Goal: Task Accomplishment & Management: Use online tool/utility

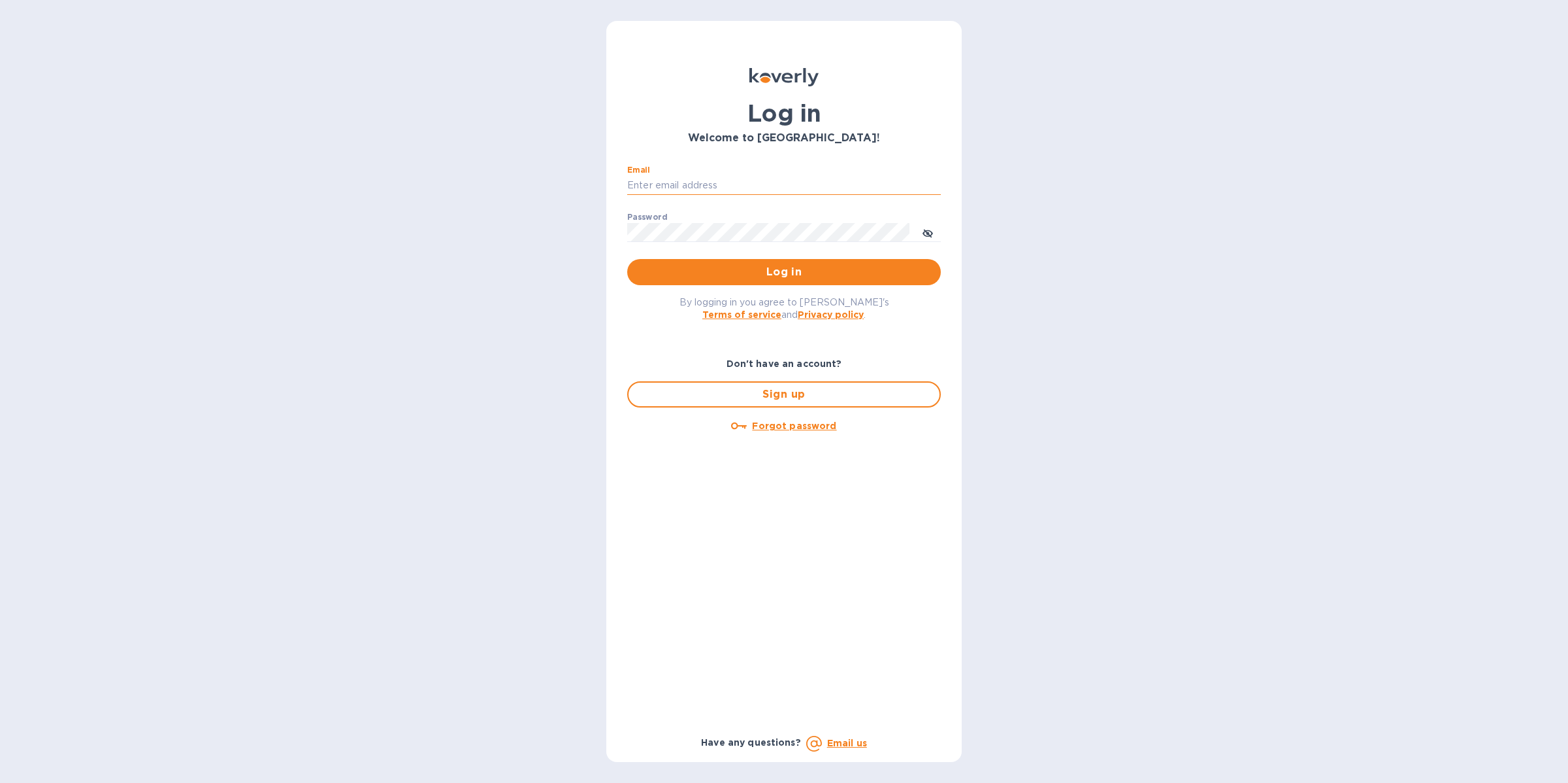
click at [666, 181] on input "Email" at bounding box center [784, 186] width 314 height 20
type input "[EMAIL_ADDRESS][DOMAIN_NAME]"
drag, startPoint x: 747, startPoint y: 266, endPoint x: 1132, endPoint y: 83, distance: 426.3
click at [747, 267] on span "Log in" at bounding box center [784, 272] width 293 height 16
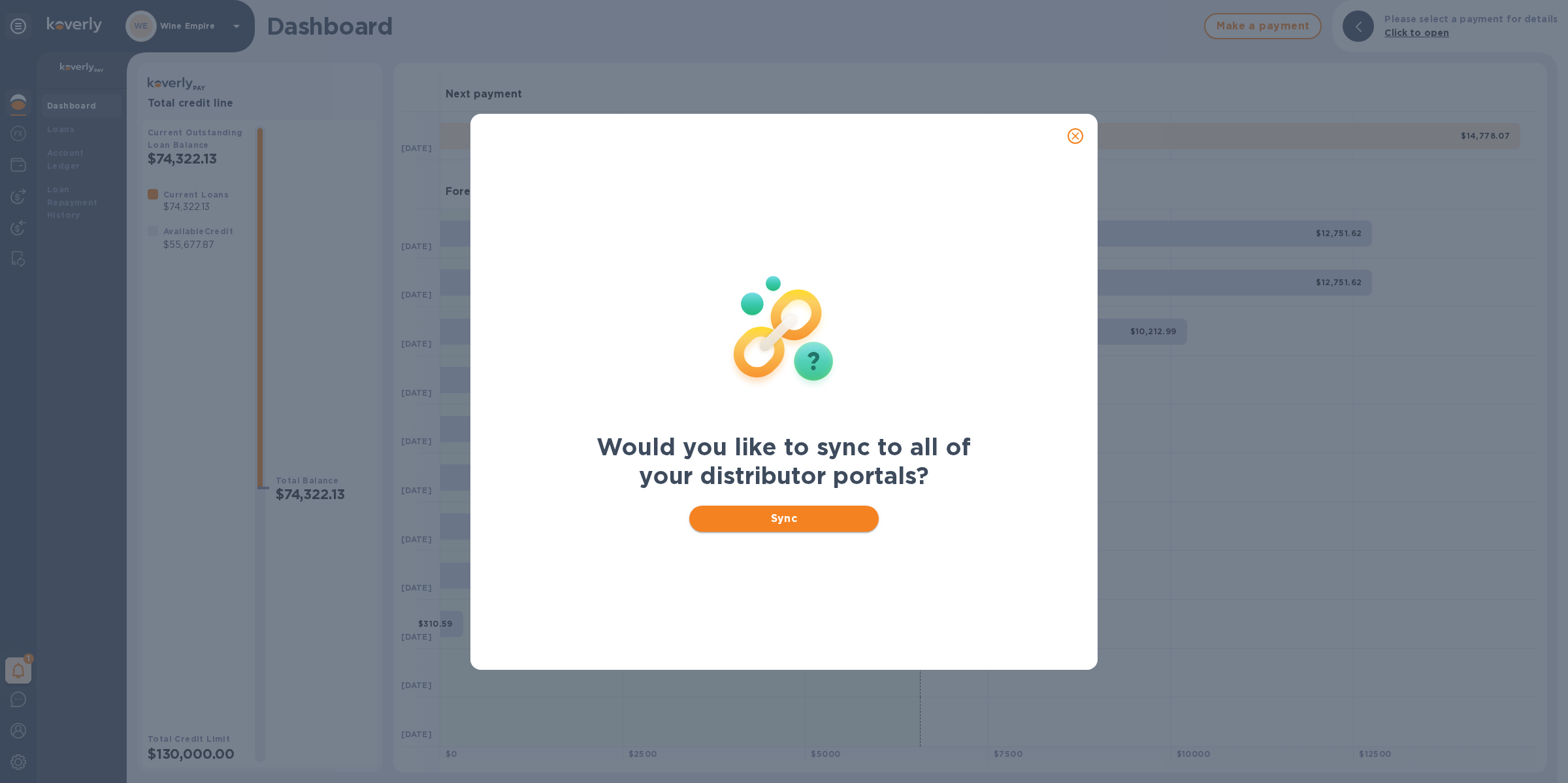
click at [789, 518] on span "Sync" at bounding box center [784, 518] width 169 height 16
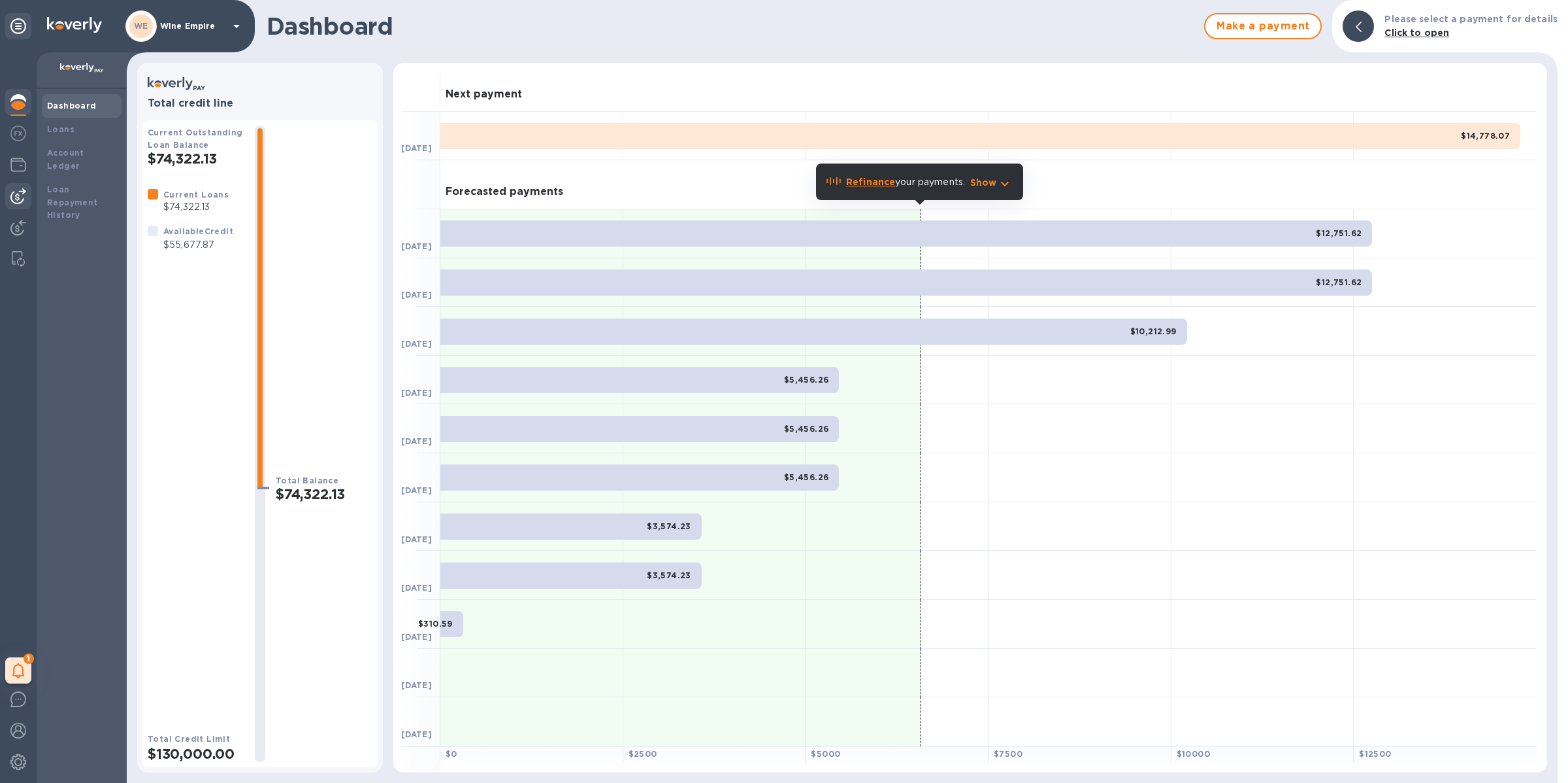
click at [23, 199] on img at bounding box center [18, 195] width 16 height 16
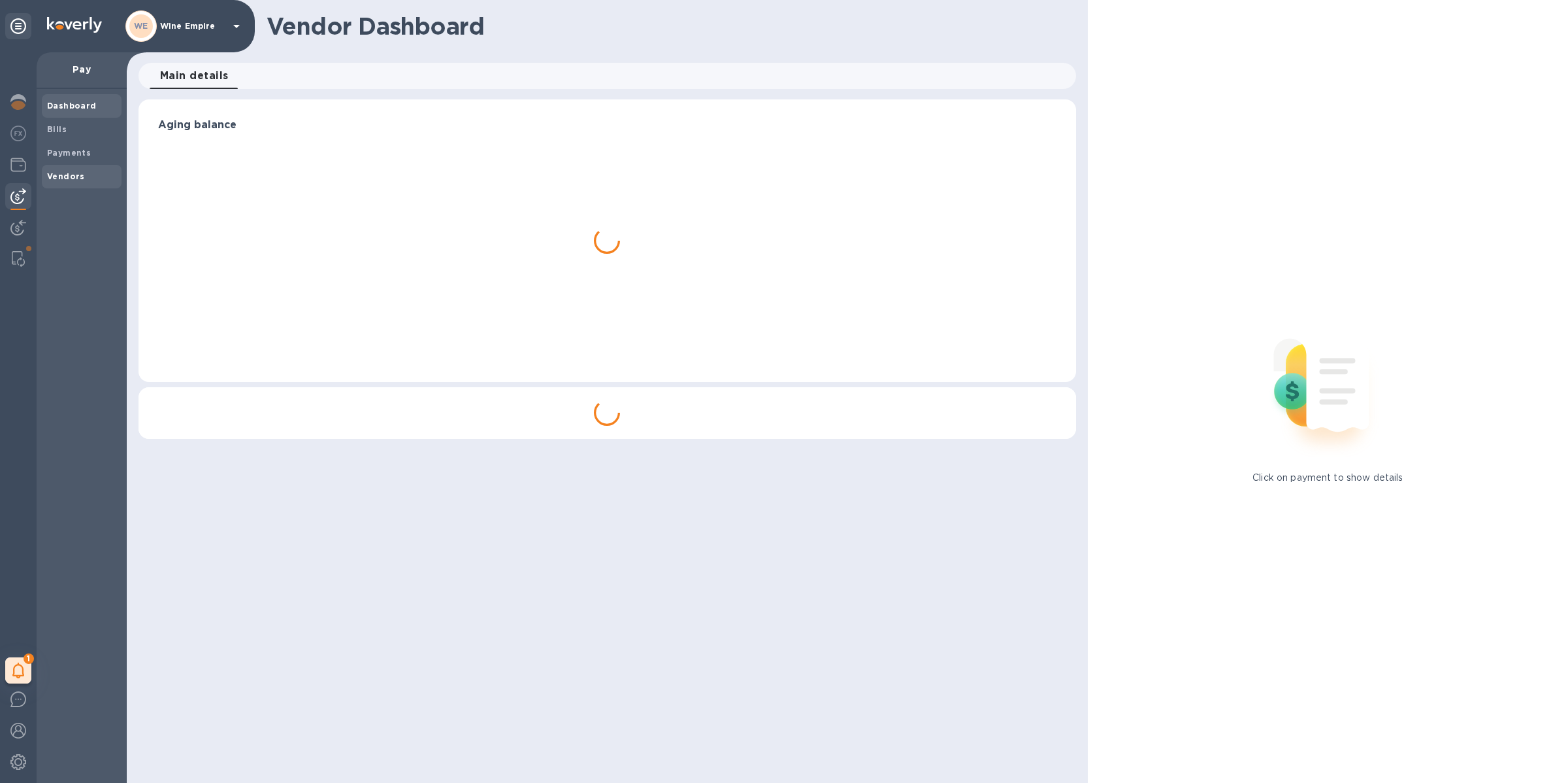
click at [72, 174] on b "Vendors" at bounding box center [66, 175] width 38 height 10
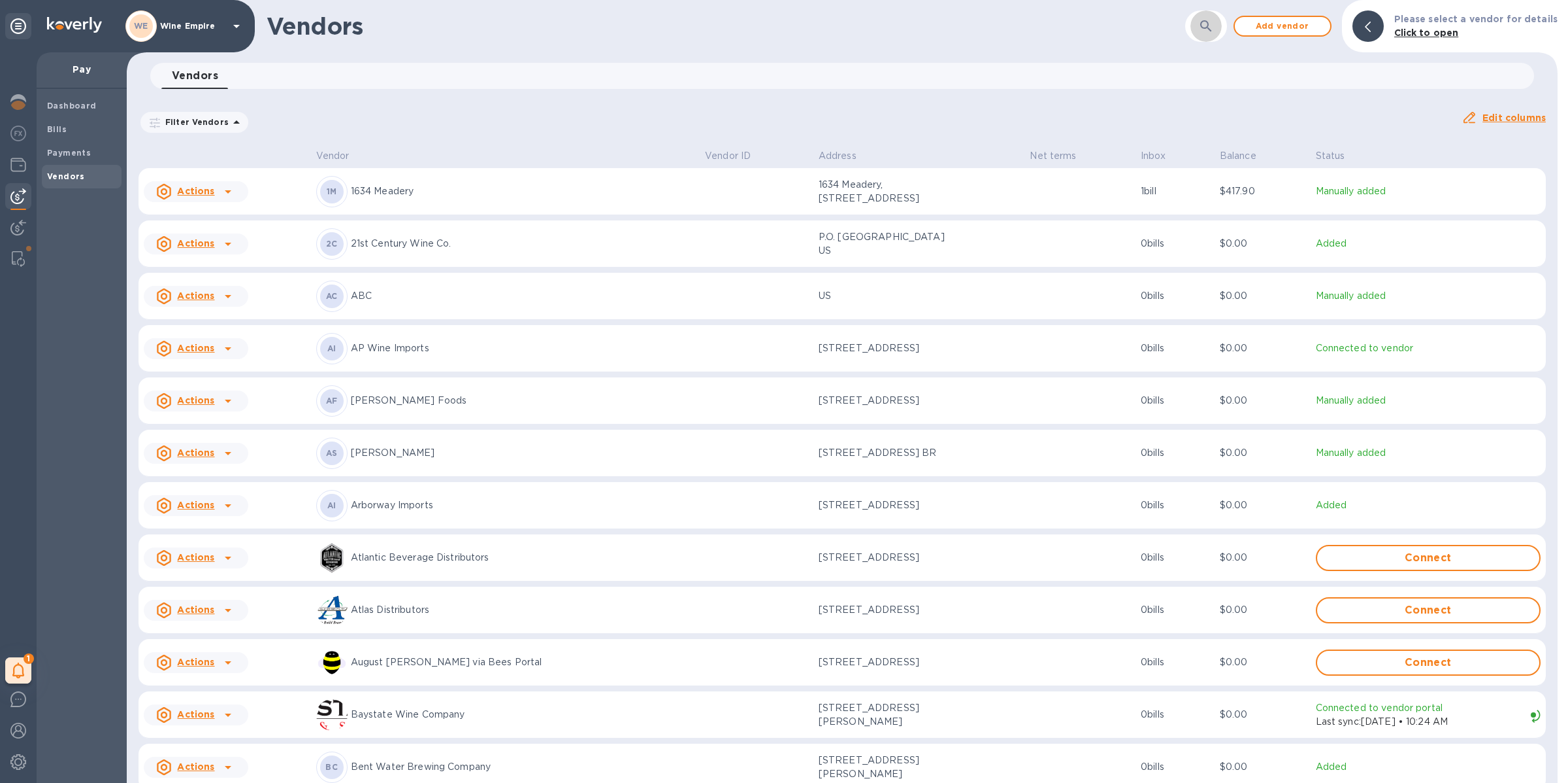
click at [1212, 28] on icon "button" at bounding box center [1206, 25] width 11 height 11
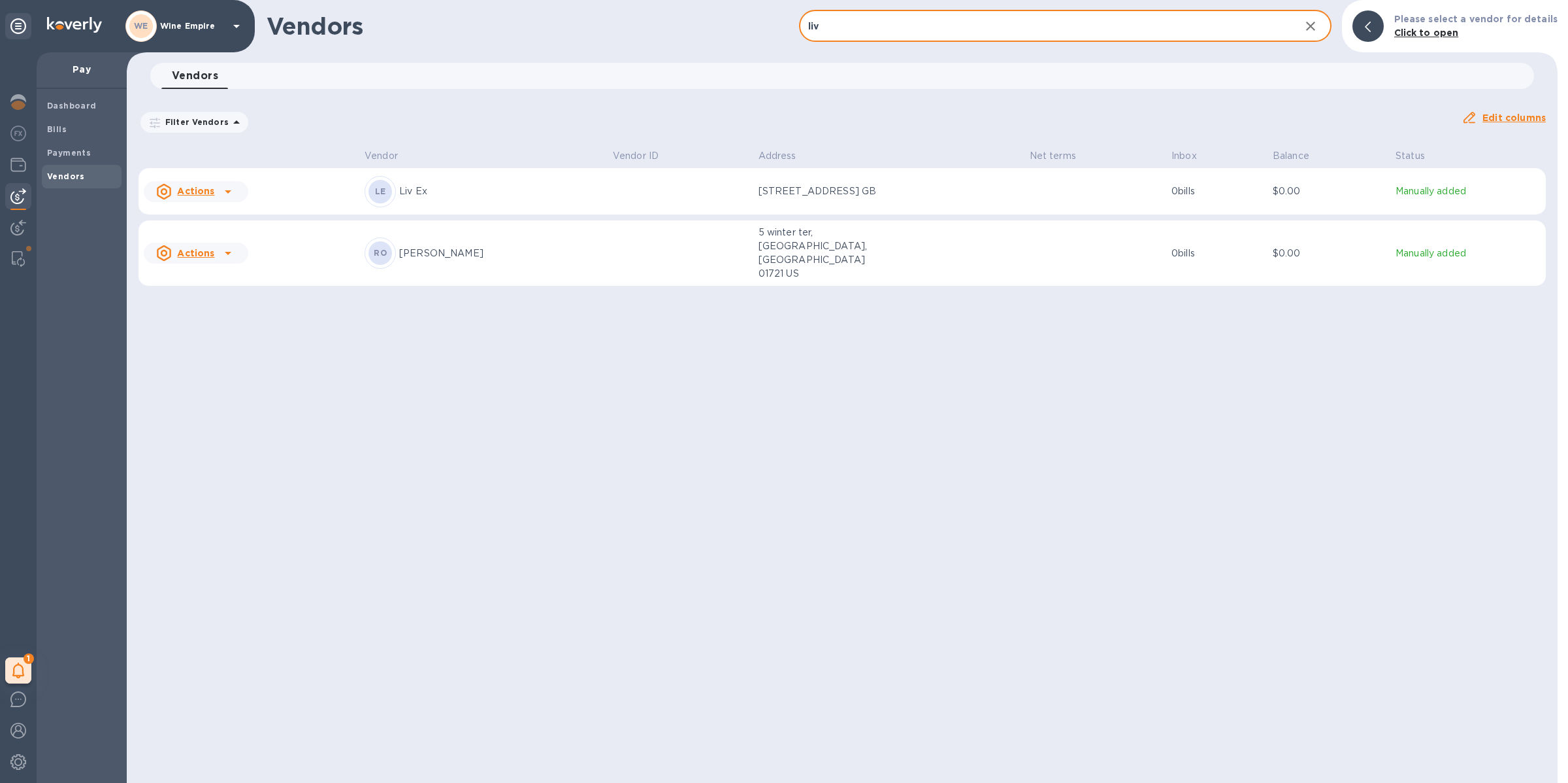
type input "liv"
click at [609, 206] on td at bounding box center [680, 192] width 146 height 47
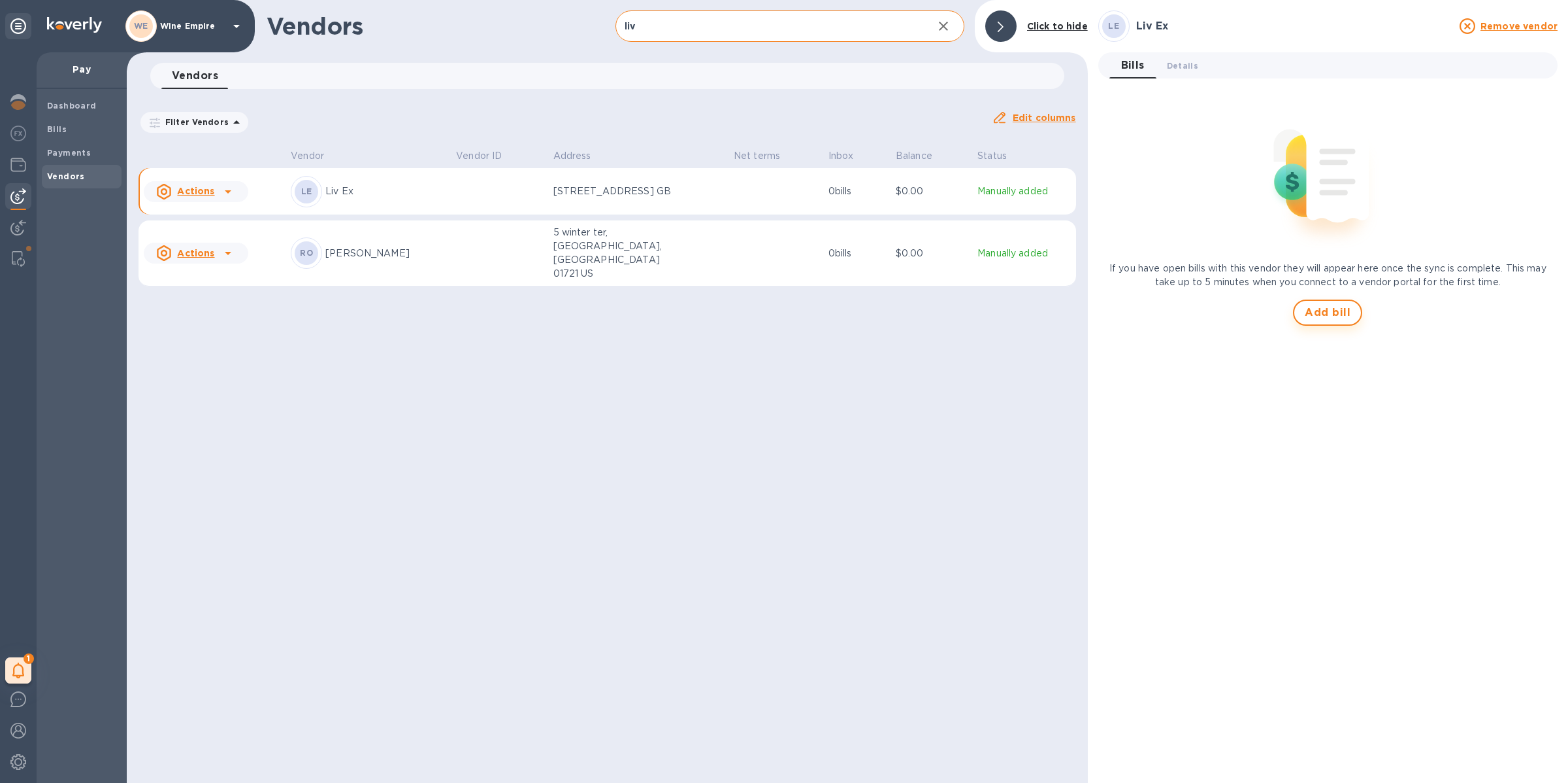
click at [1342, 323] on button "Add bill" at bounding box center [1328, 312] width 70 height 26
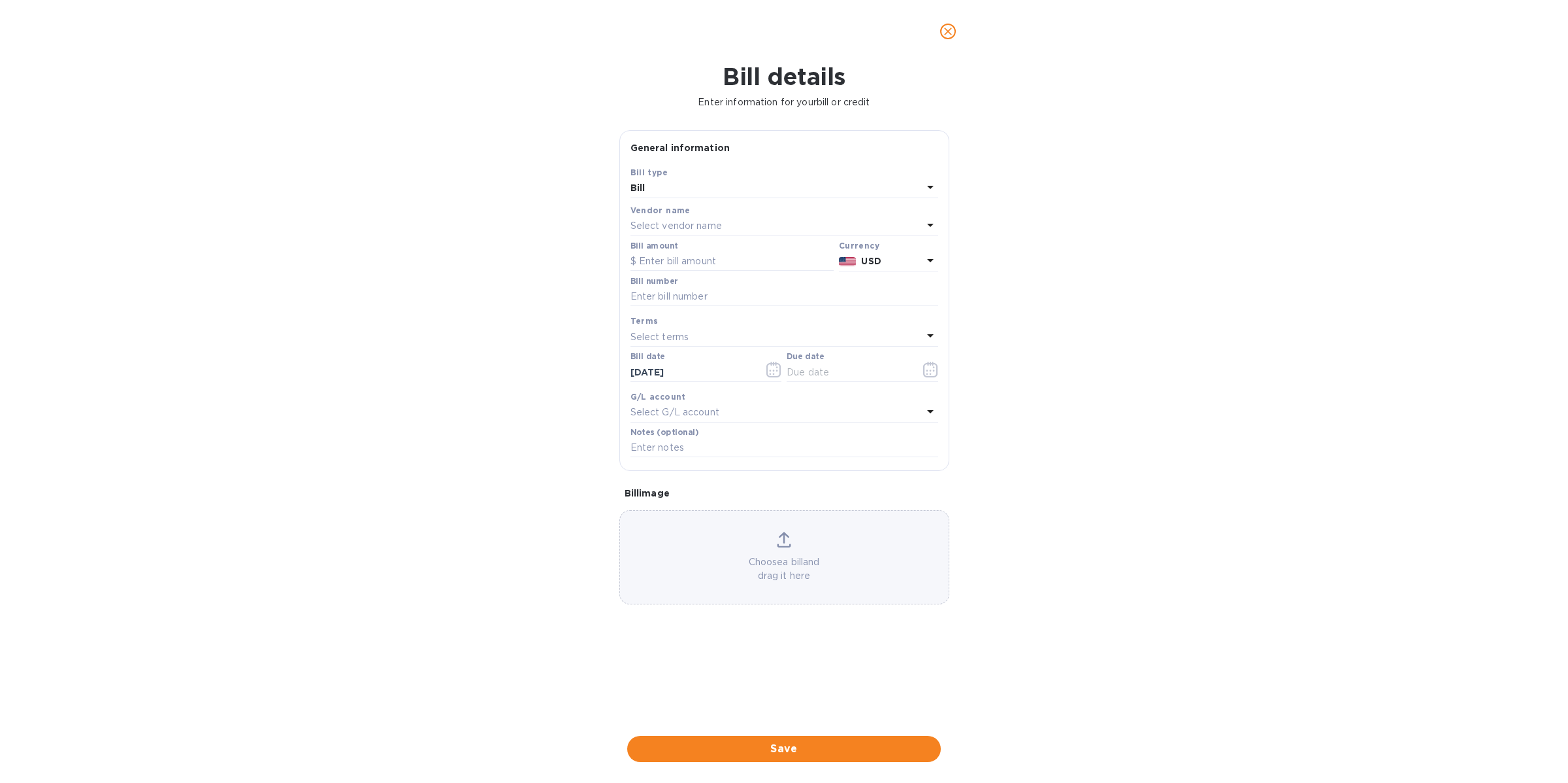
type input "[DATE]"
click at [734, 264] on input "text" at bounding box center [732, 261] width 203 height 20
paste input "16,100.22"
type input "16,100.22"
click at [707, 294] on input "text" at bounding box center [785, 297] width 308 height 20
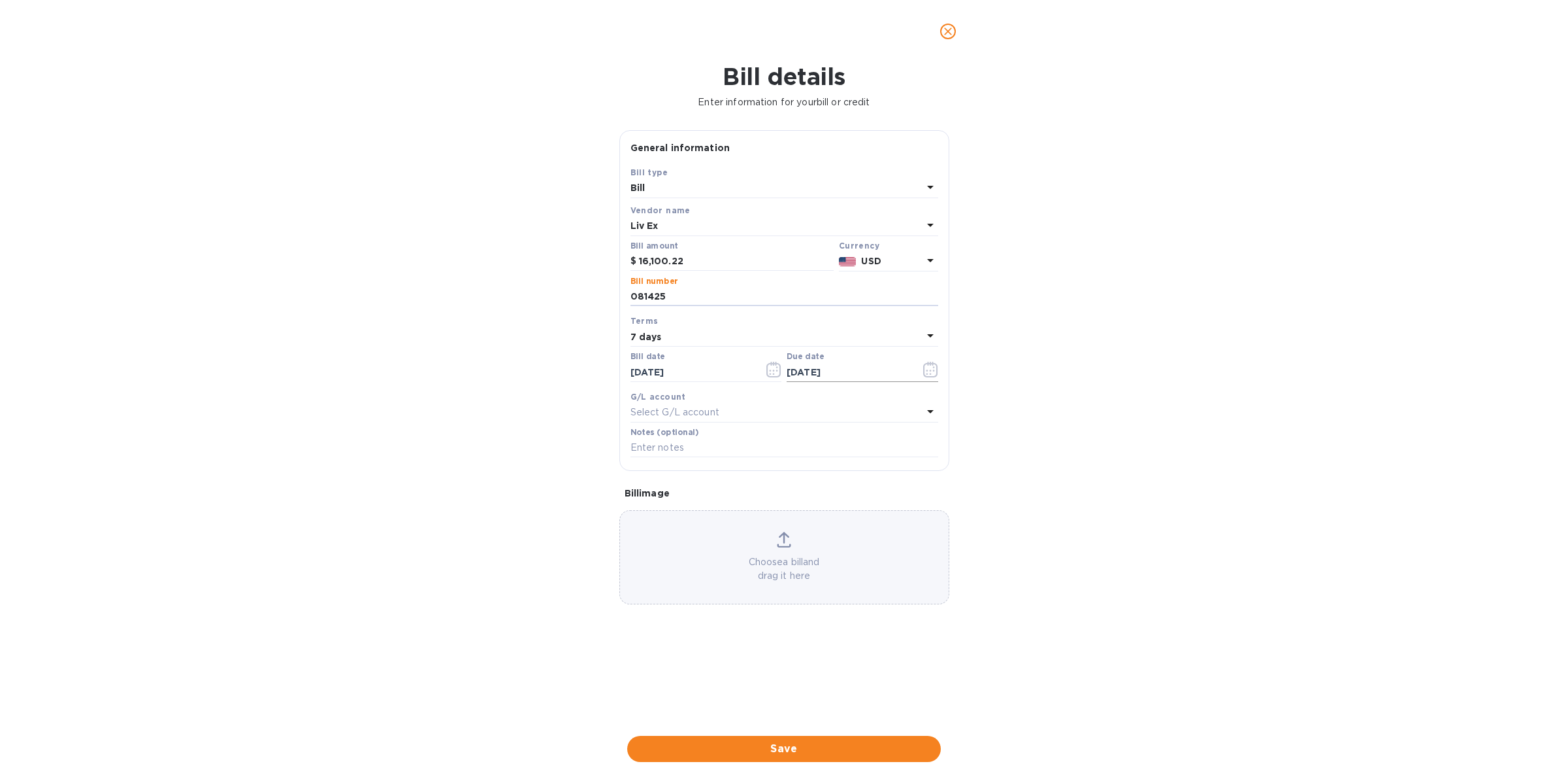
type input "081425"
click at [927, 366] on icon "button" at bounding box center [930, 369] width 15 height 16
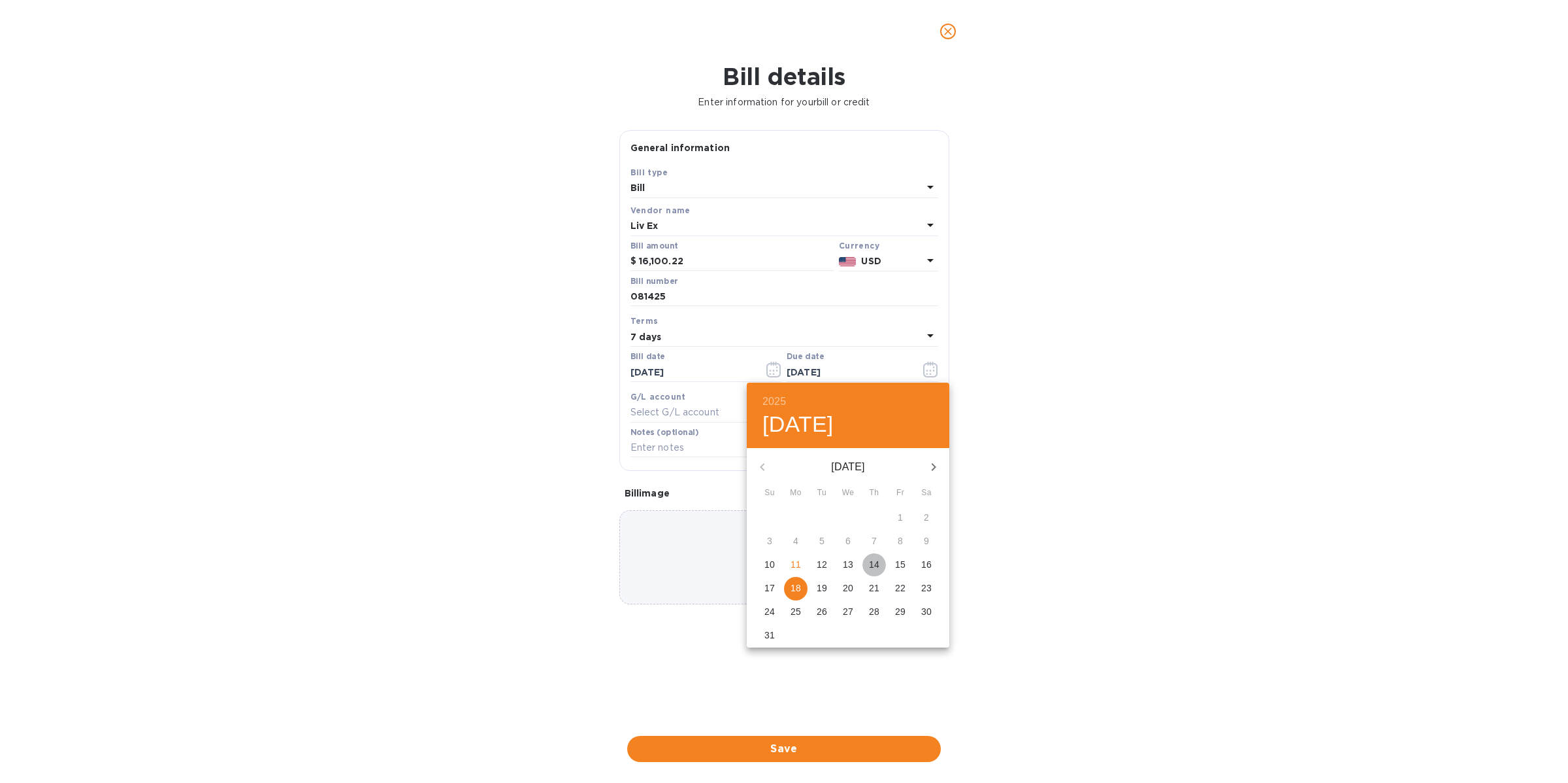
click at [881, 565] on span "14" at bounding box center [874, 565] width 24 height 13
type input "[DATE]"
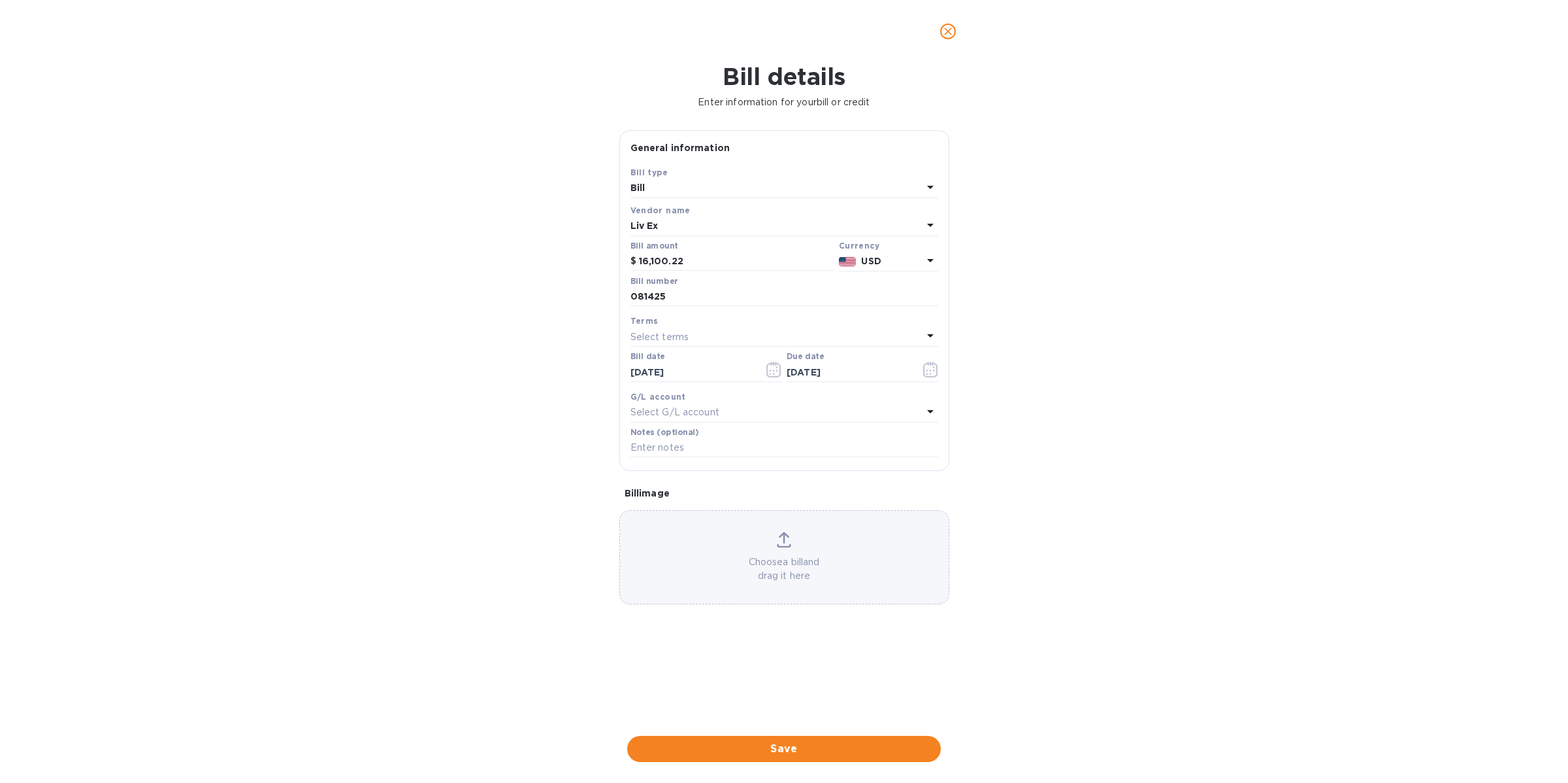
click at [731, 412] on div "Select G/L account" at bounding box center [777, 412] width 292 height 19
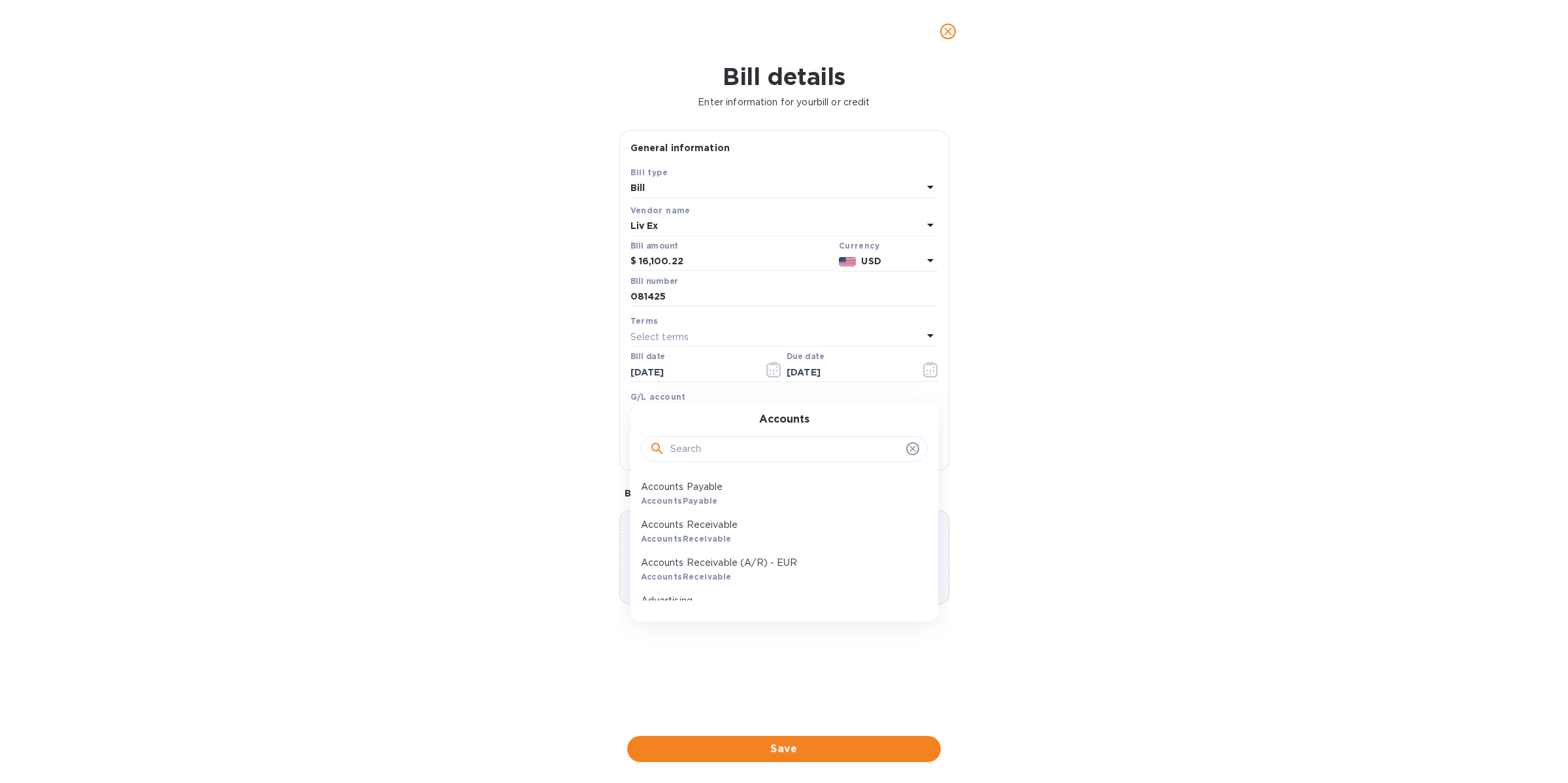
click at [716, 450] on input "text" at bounding box center [785, 449] width 231 height 20
type input "wine"
click at [710, 489] on p "Wine - COGS" at bounding box center [780, 486] width 277 height 14
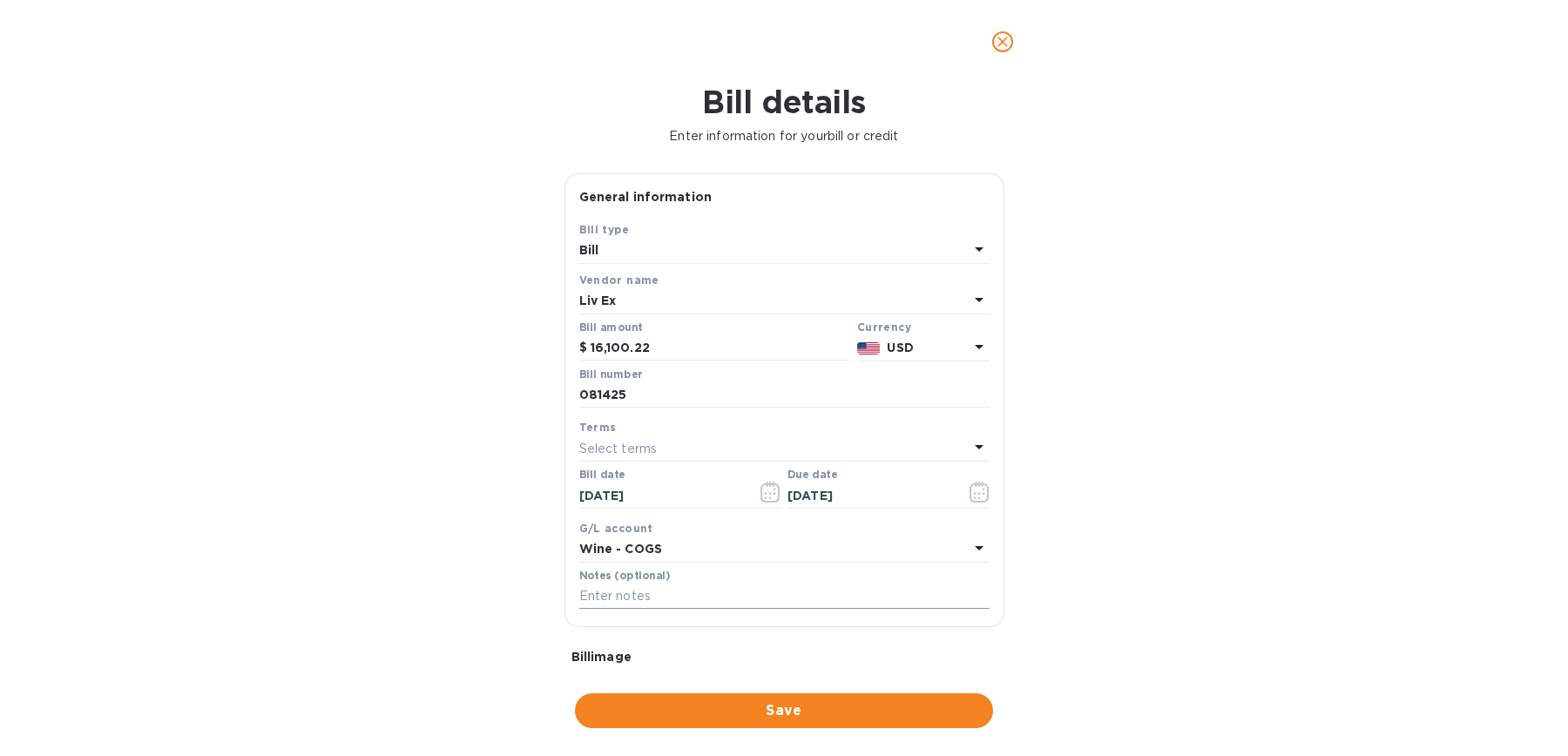
click at [628, 597] on input "text" at bounding box center [785, 596] width 410 height 27
paste input "HSBC US re Liv-ex Limited"
type input "HSBC US re Liv-ex Limited"
click at [707, 707] on span "Save" at bounding box center [784, 710] width 391 height 21
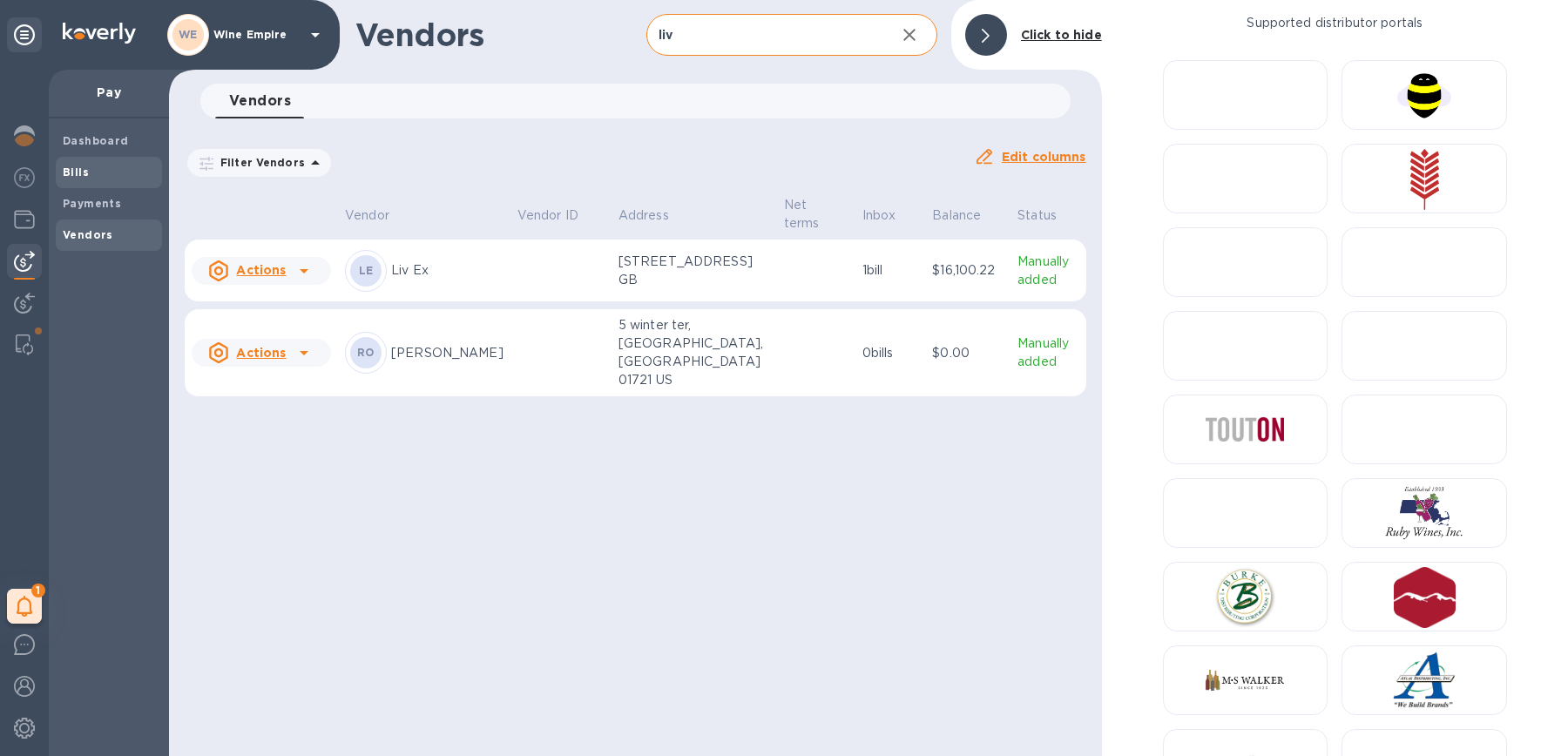
click at [101, 169] on span "Bills" at bounding box center [109, 172] width 93 height 18
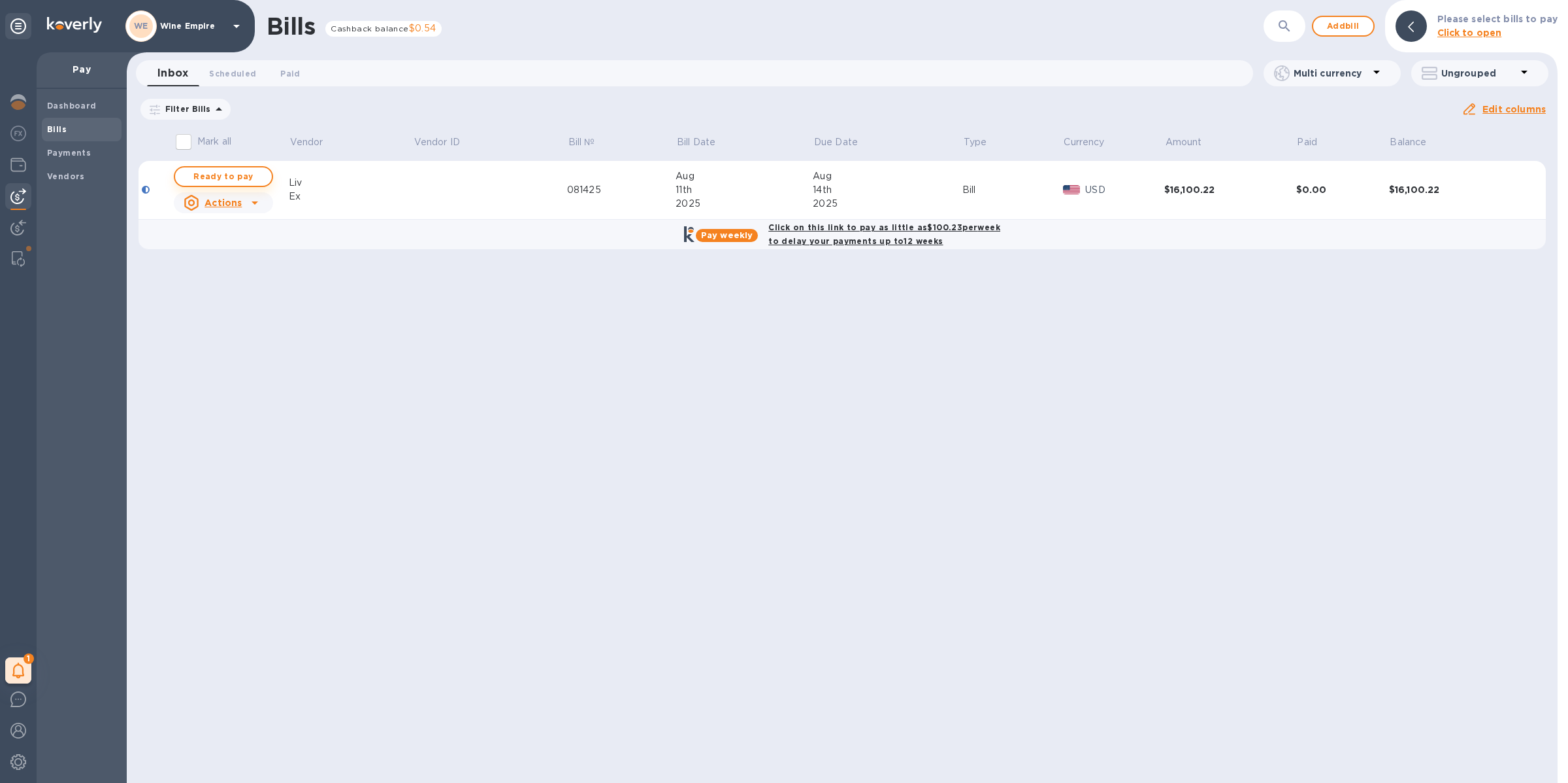
click at [231, 174] on span "Ready to pay" at bounding box center [223, 176] width 75 height 16
checkbox input "true"
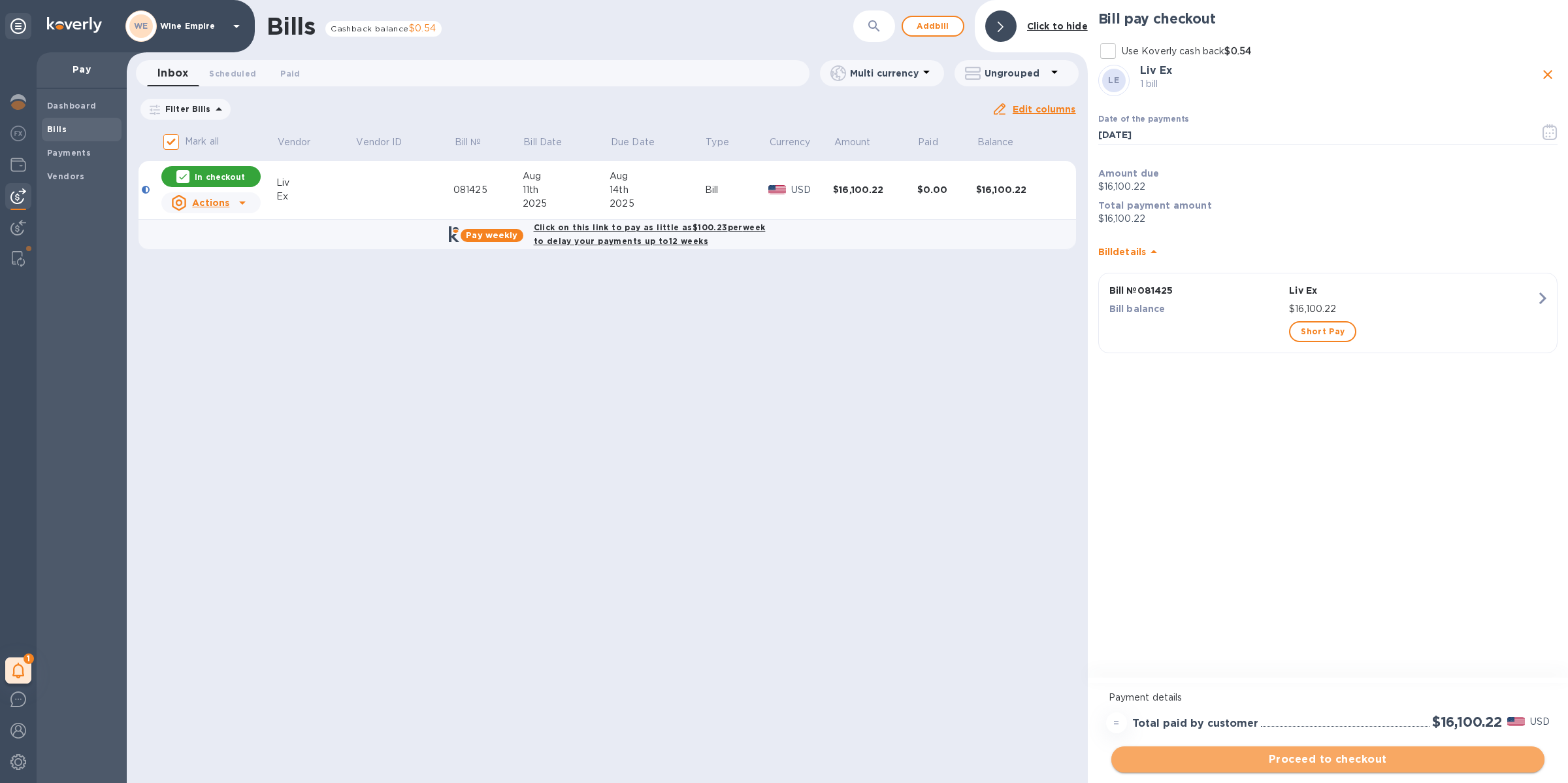
click at [1334, 758] on span "Proceed to checkout" at bounding box center [1328, 759] width 412 height 16
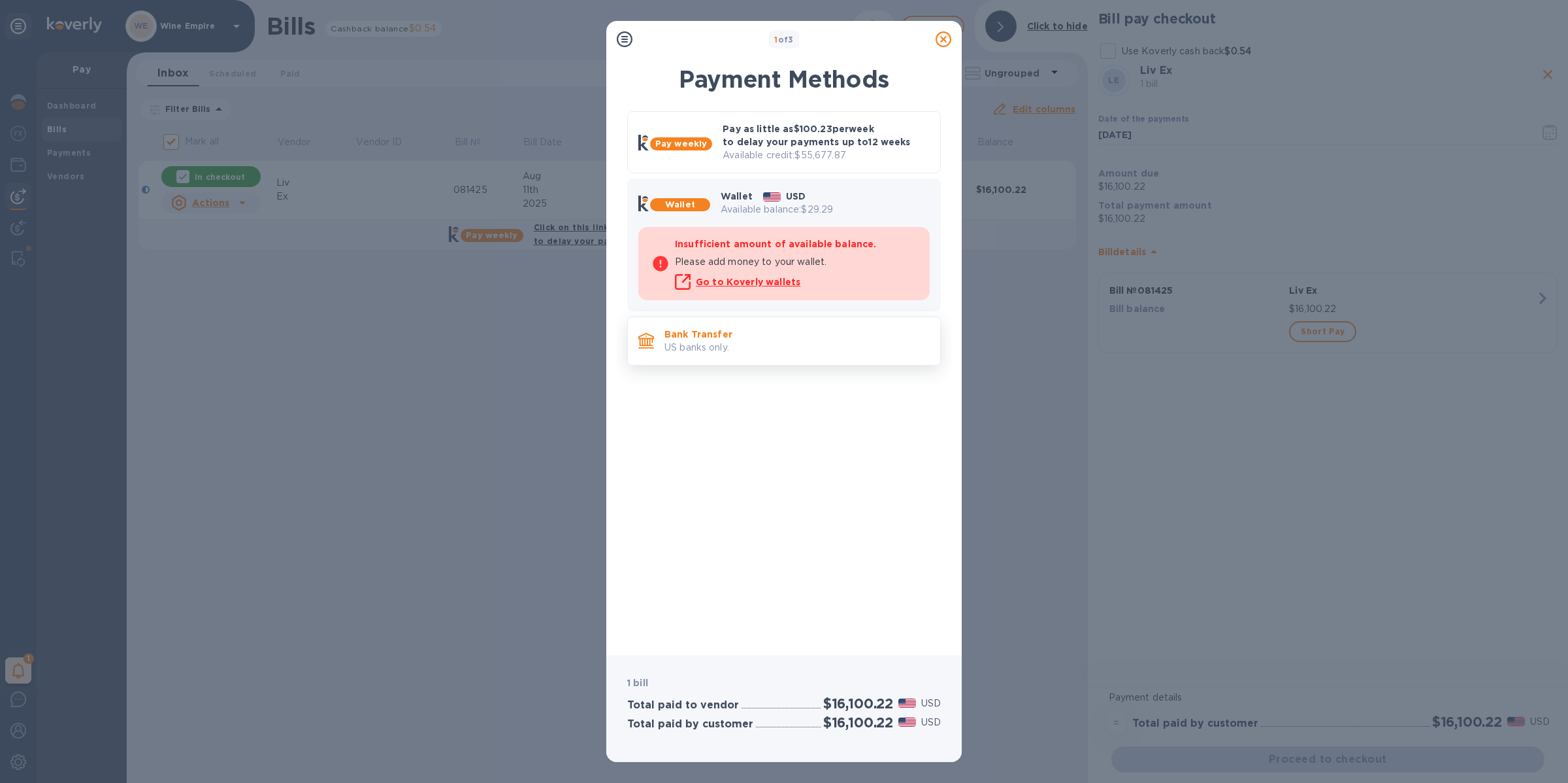
click at [794, 343] on p "US banks only." at bounding box center [797, 347] width 266 height 14
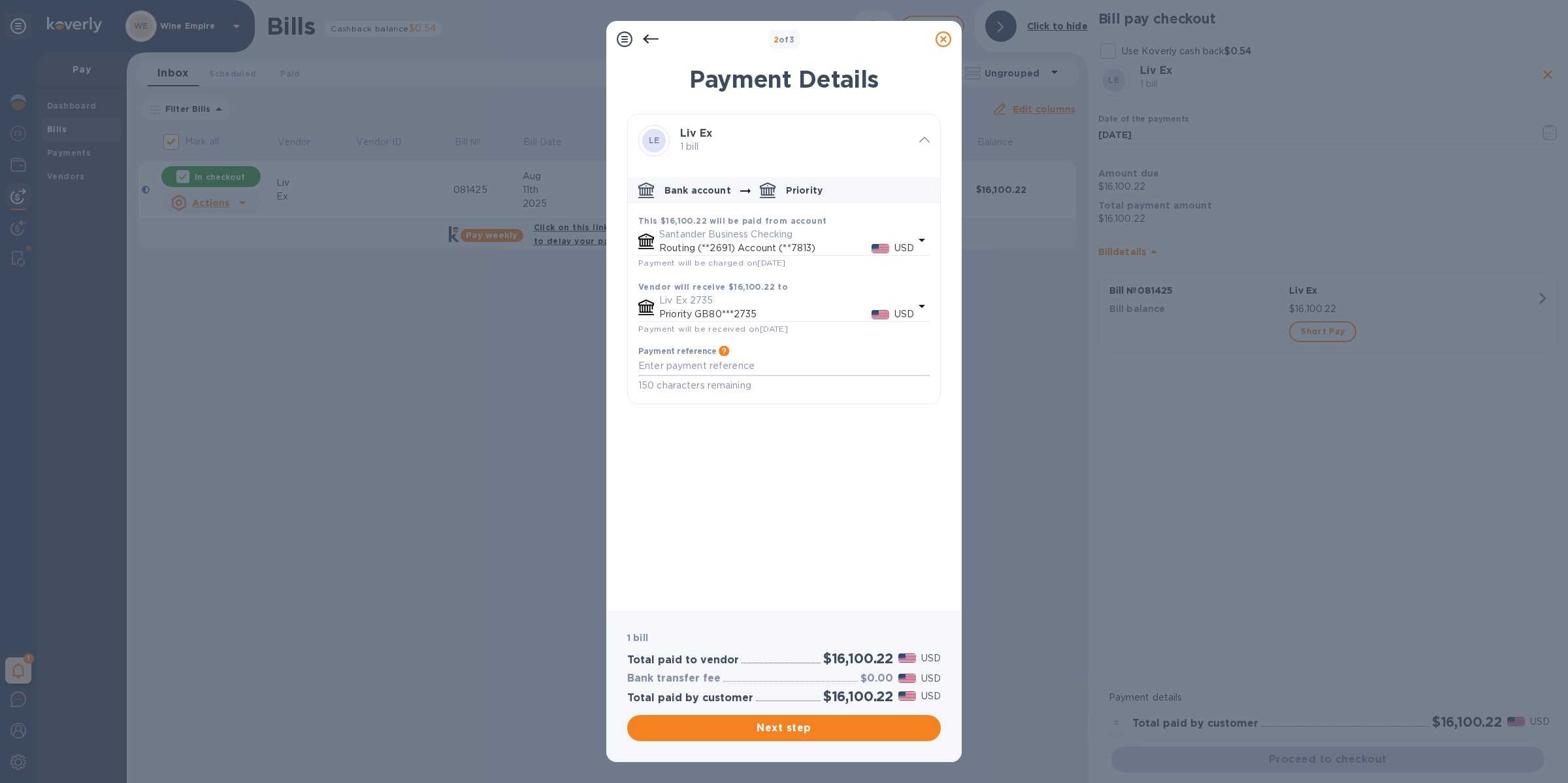
click at [774, 375] on div "x" at bounding box center [784, 366] width 291 height 20
paste textarea "HSBC US re Liv-ex Limited"
type textarea "HSBC US re Liv-ex Limited"
click at [763, 729] on span "Next step" at bounding box center [784, 727] width 293 height 16
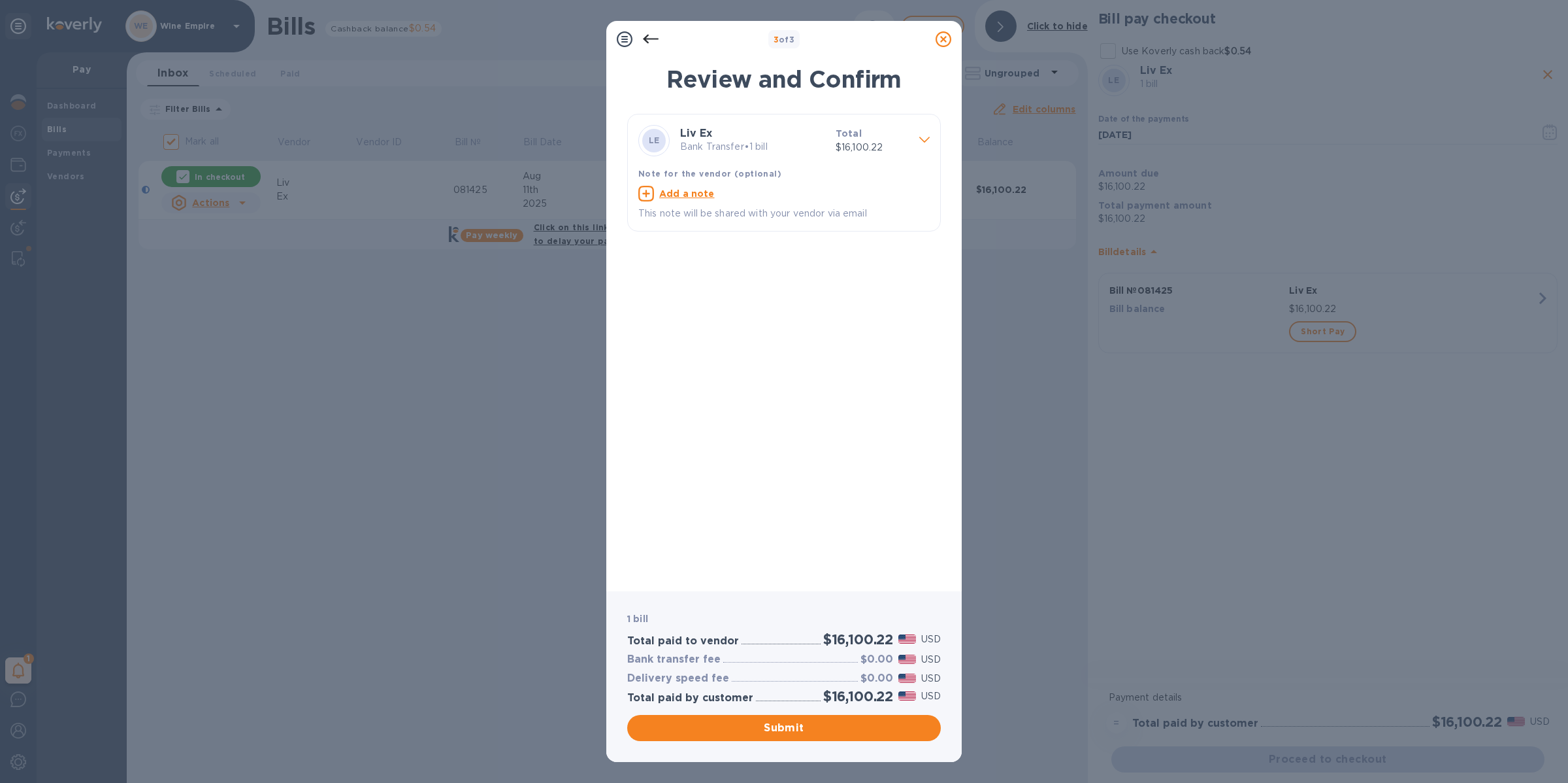
click at [709, 192] on u "Add a note" at bounding box center [686, 193] width 55 height 10
click at [708, 199] on textarea at bounding box center [774, 195] width 271 height 11
paste textarea "HSBC US re Liv-ex Limited"
type textarea "HSBC US re Liv-ex Limited"
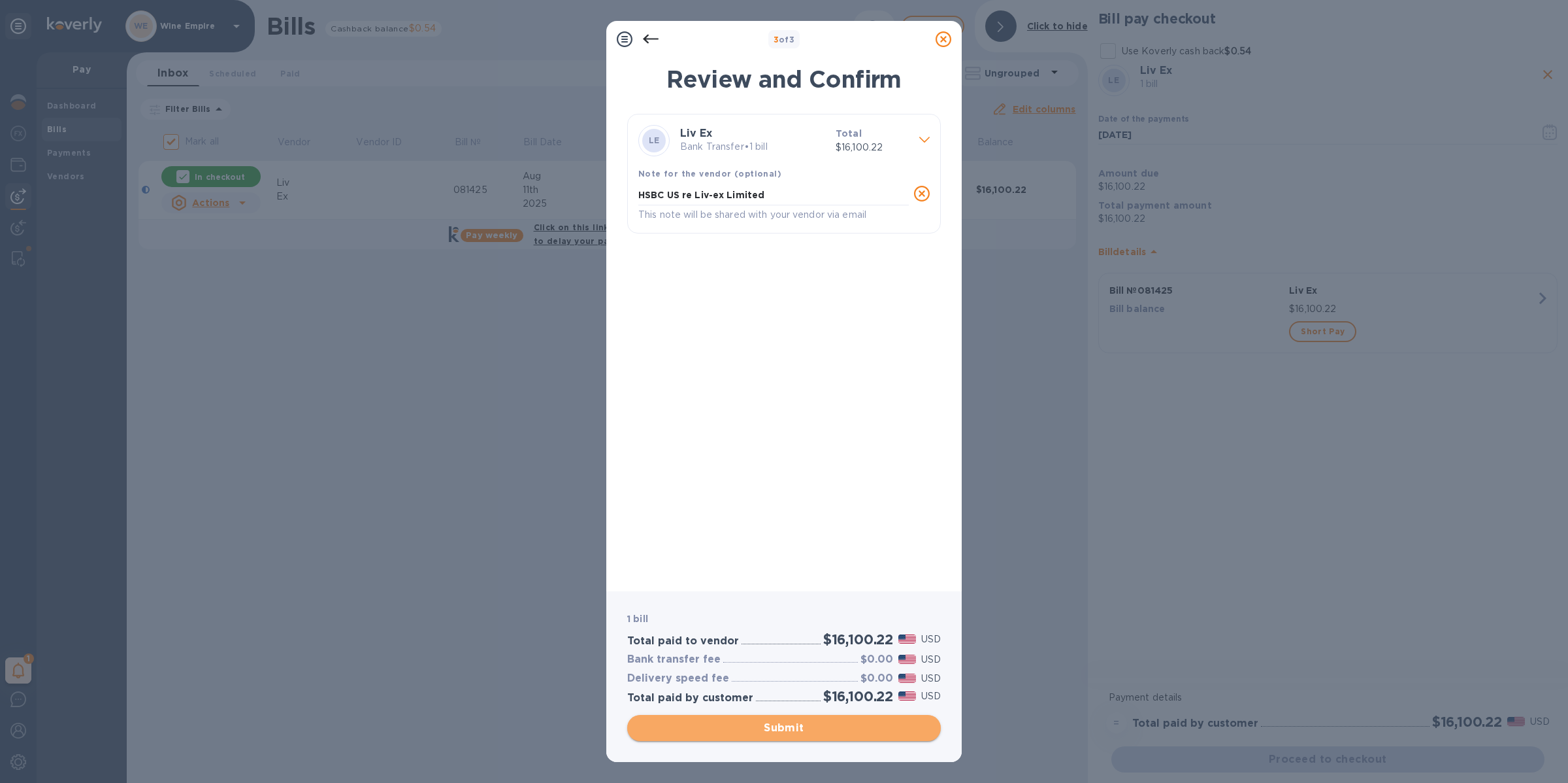
click at [758, 722] on span "Submit" at bounding box center [784, 727] width 293 height 16
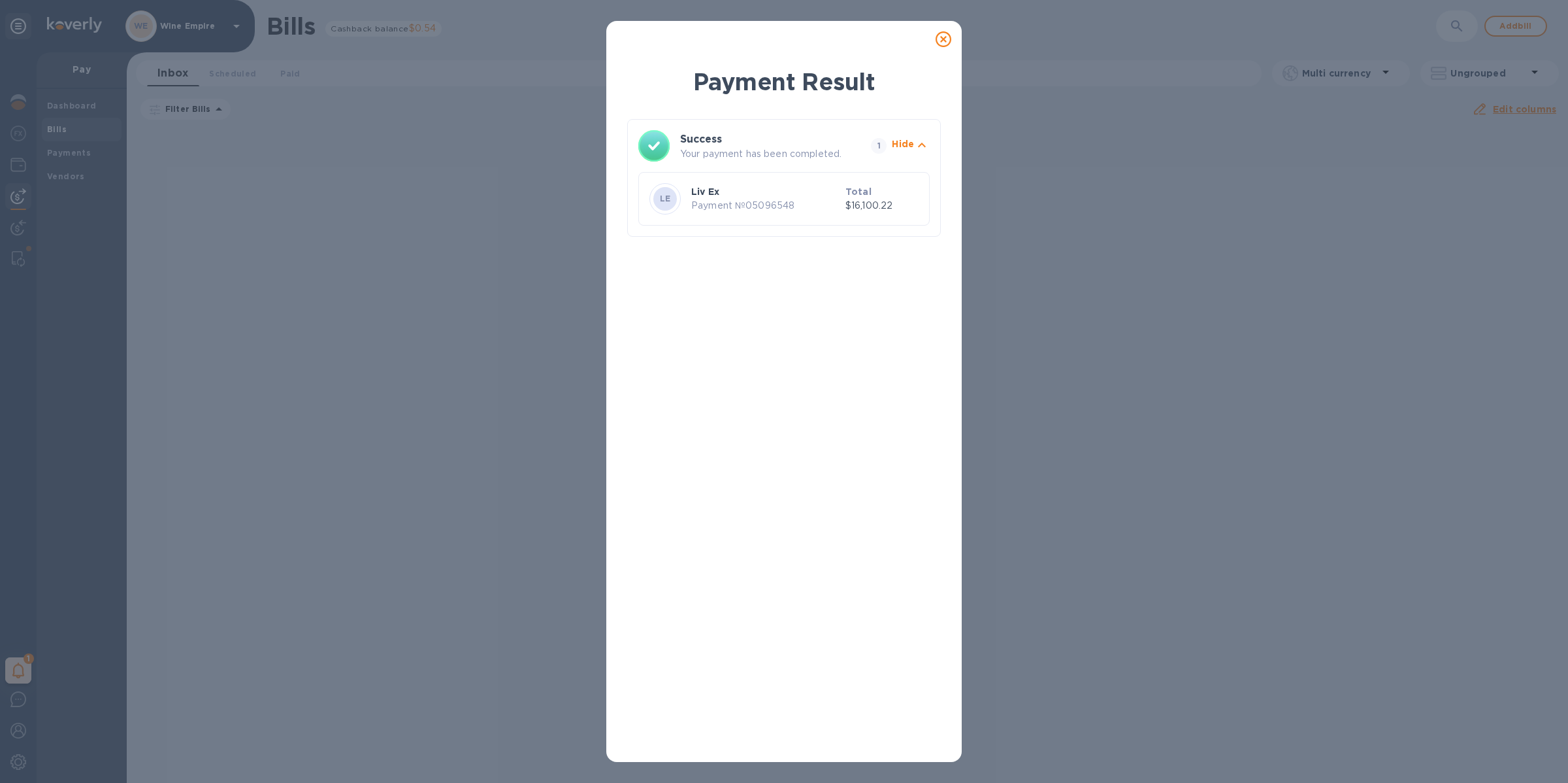
click at [944, 36] on icon at bounding box center [943, 38] width 16 height 16
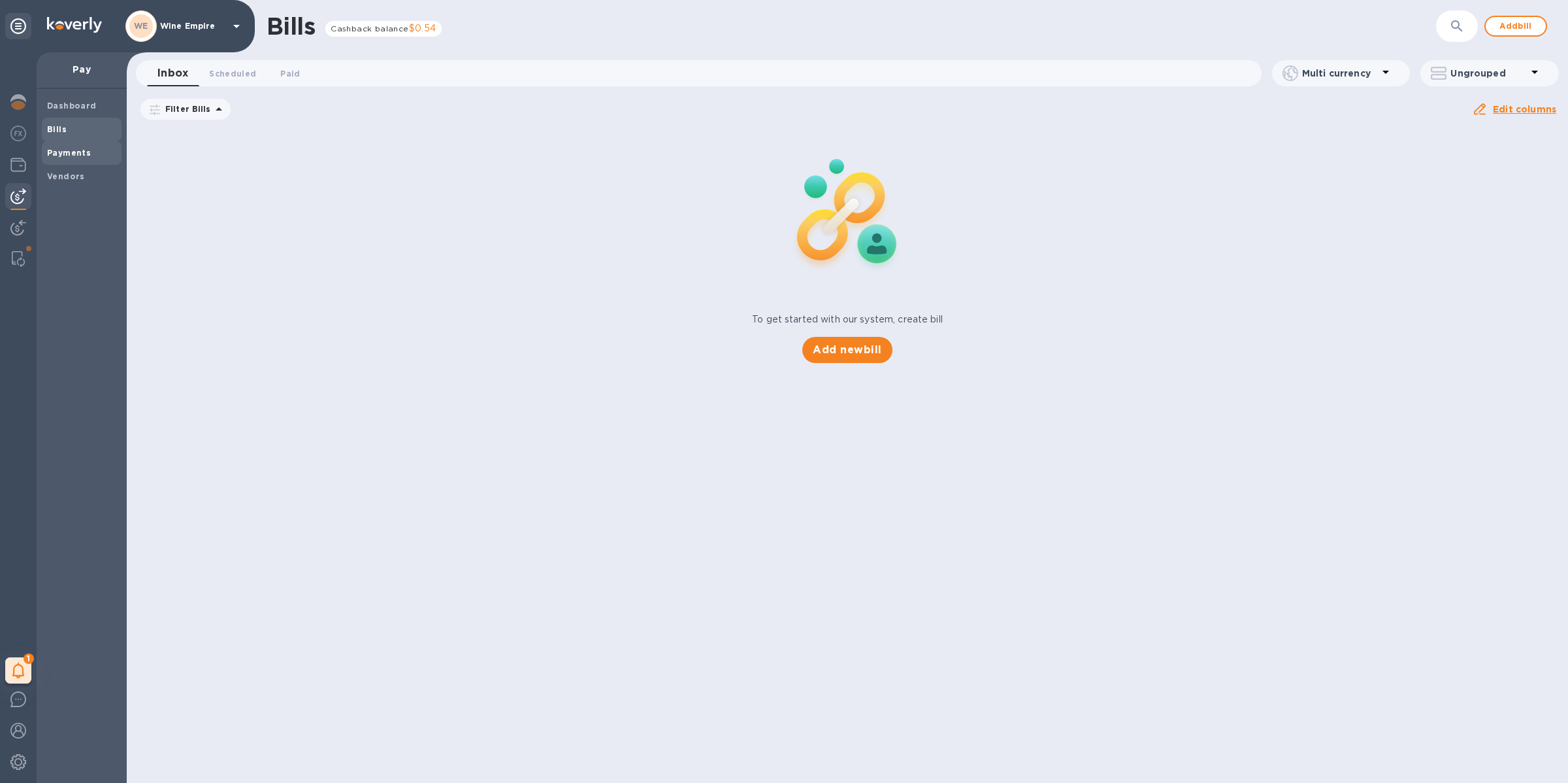
click at [78, 156] on b "Payments" at bounding box center [69, 152] width 44 height 10
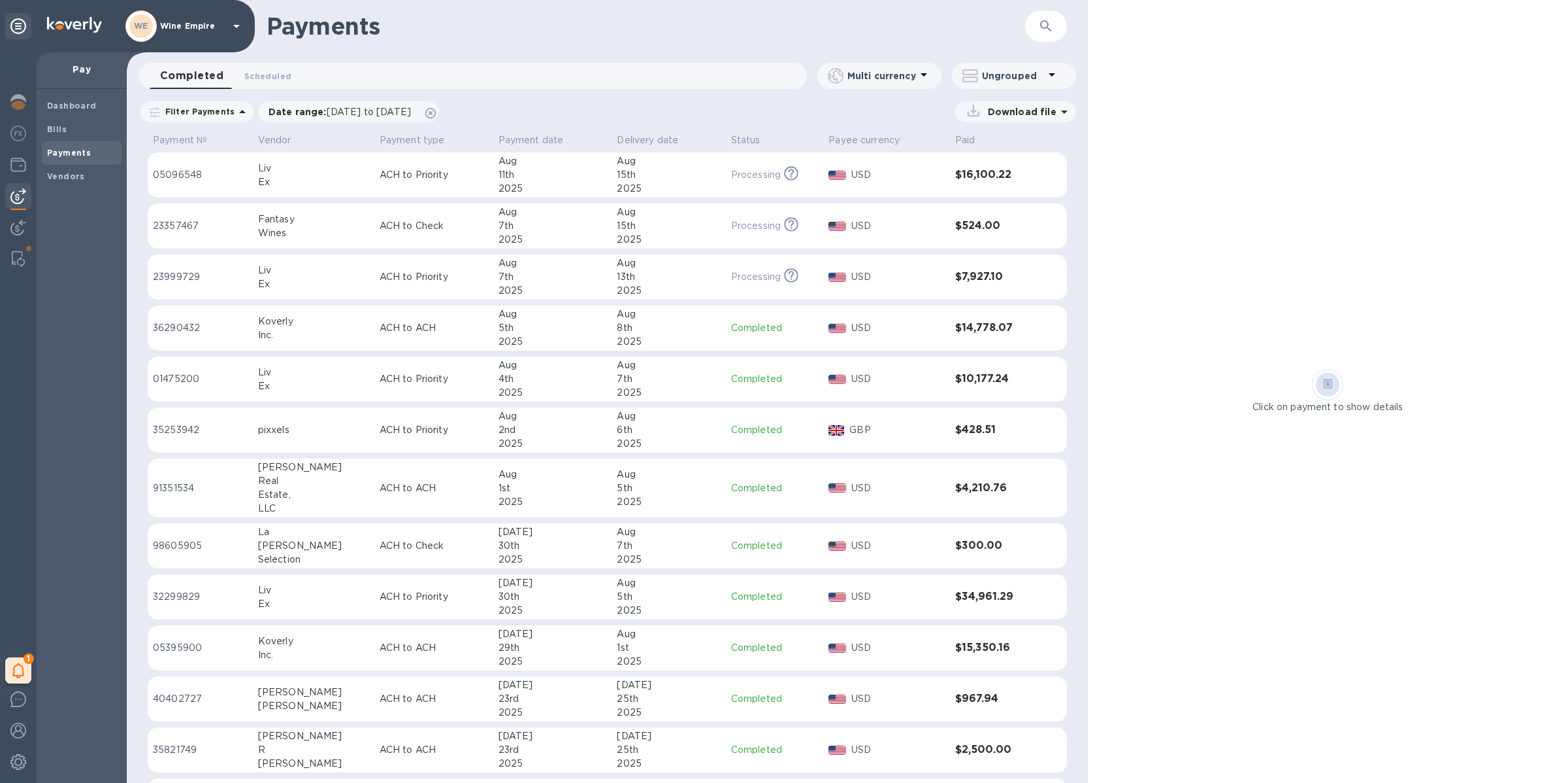
click at [556, 182] on div "2025" at bounding box center [552, 189] width 109 height 14
